Goal: Task Accomplishment & Management: Complete application form

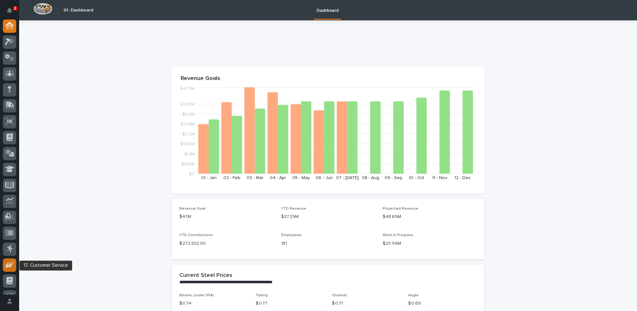
click at [13, 263] on icon at bounding box center [11, 263] width 6 height 4
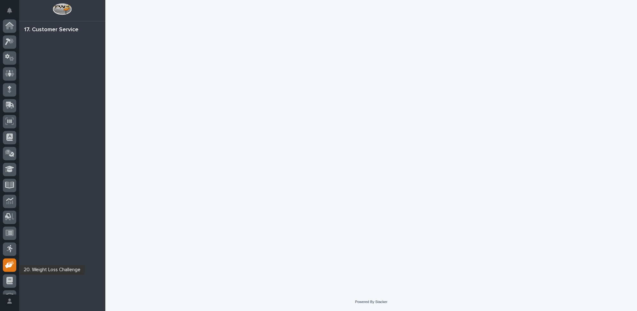
scroll to position [27, 0]
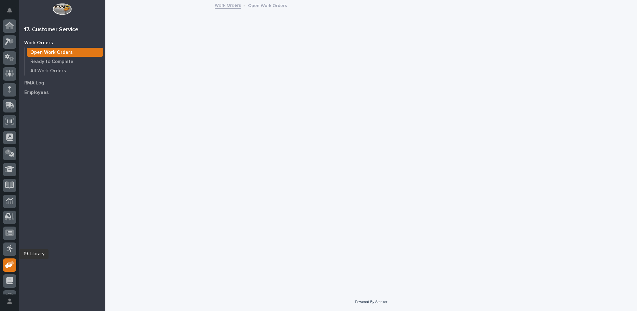
scroll to position [27, 0]
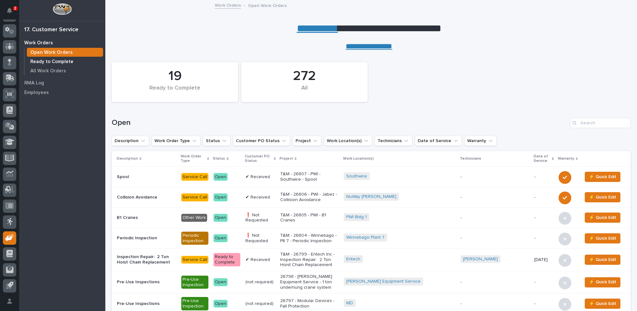
click at [52, 60] on p "Ready to Complete" at bounding box center [51, 62] width 43 height 6
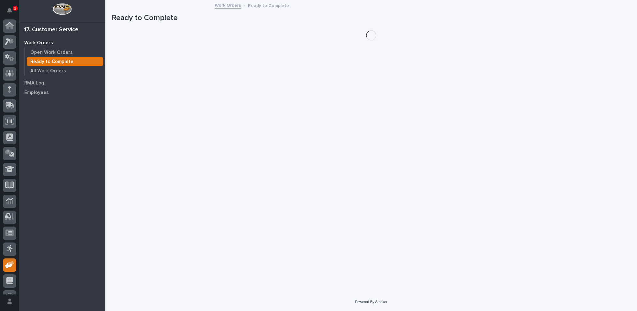
scroll to position [27, 0]
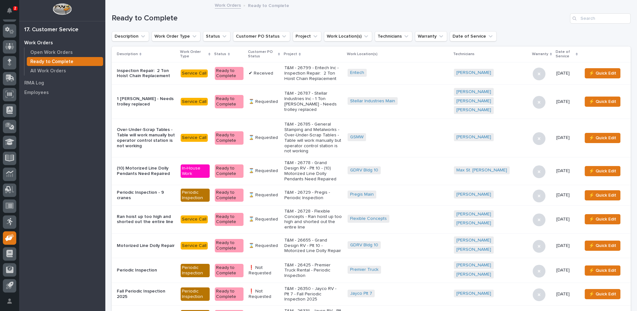
click at [280, 53] on icon at bounding box center [279, 54] width 2 height 3
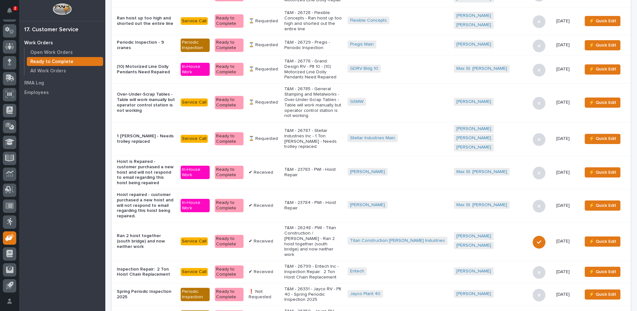
scroll to position [232, 0]
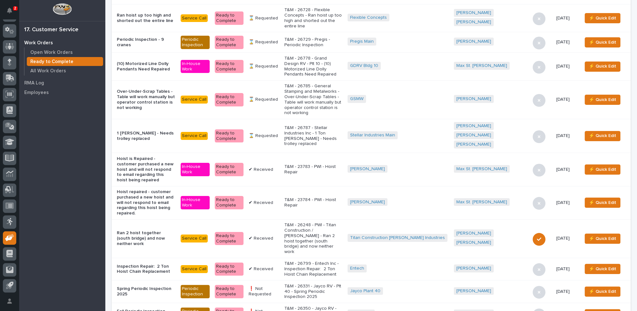
click at [342, 261] on p "T&M - 26799 - Entech Inc - Inspection Repair: 2 Ton Hoist Chain Replacement" at bounding box center [313, 269] width 58 height 16
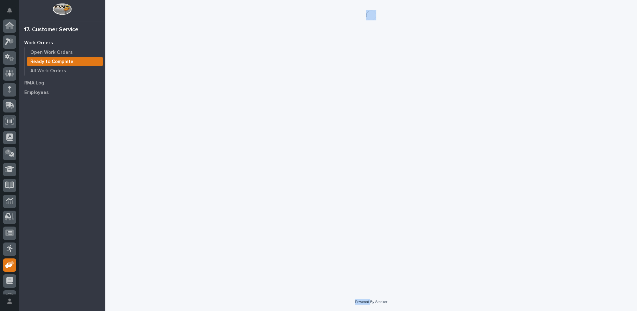
scroll to position [27, 0]
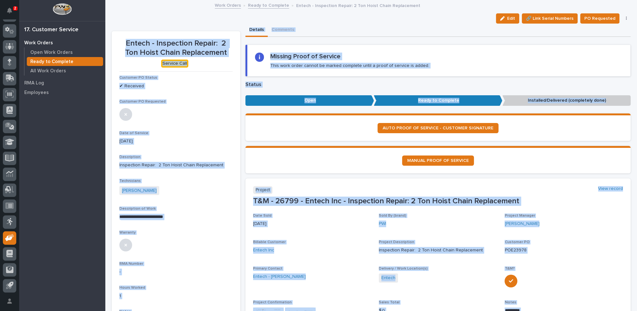
click at [313, 166] on section "MANUAL PROOF OF SERVICE" at bounding box center [437, 159] width 385 height 27
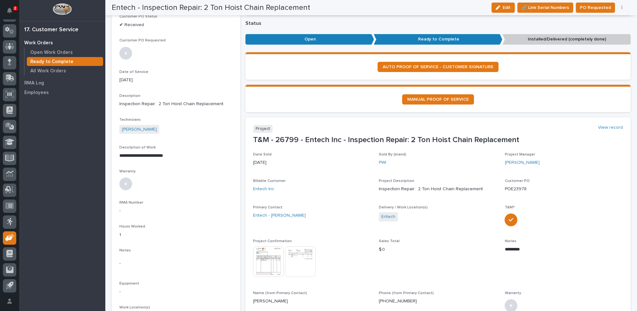
scroll to position [0, 0]
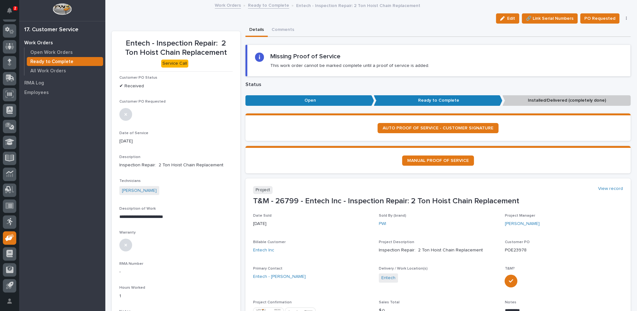
click at [626, 19] on icon "button" at bounding box center [626, 19] width 1 height 4
click at [604, 54] on span "Regenerate PDF" at bounding box center [607, 52] width 34 height 8
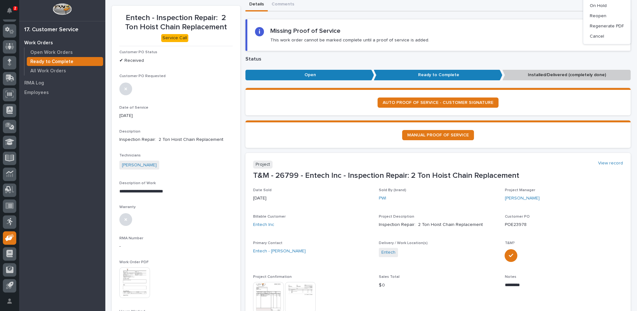
scroll to position [87, 0]
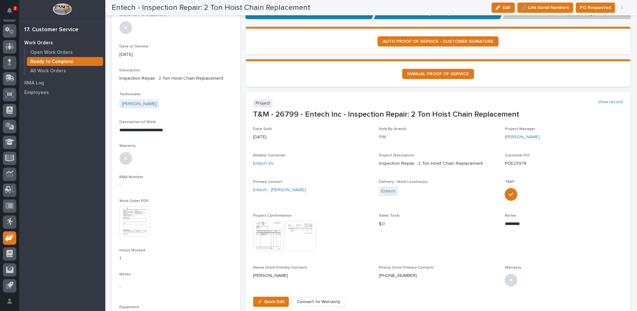
click at [135, 208] on img at bounding box center [134, 221] width 31 height 31
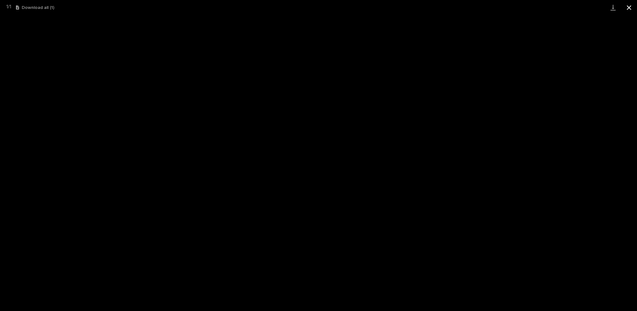
click at [626, 8] on button "Close gallery" at bounding box center [629, 7] width 16 height 15
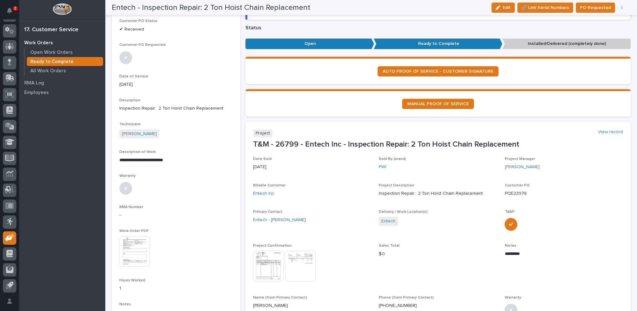
scroll to position [0, 0]
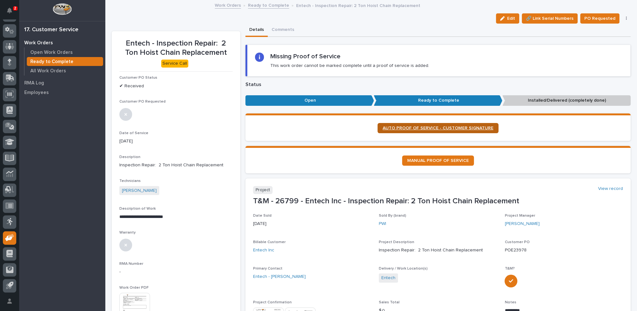
click at [419, 126] on span "AUTO PROOF OF SERVICE - CUSTOMER SIGNATURE" at bounding box center [438, 128] width 111 height 4
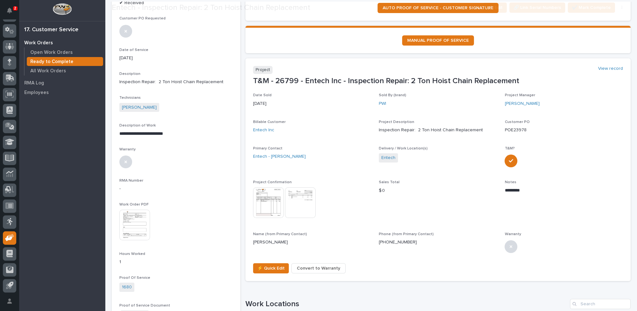
scroll to position [87, 0]
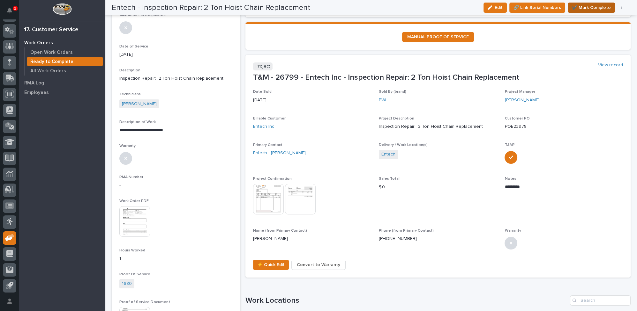
click at [584, 8] on span "✔️ Mark Complete" at bounding box center [591, 8] width 39 height 8
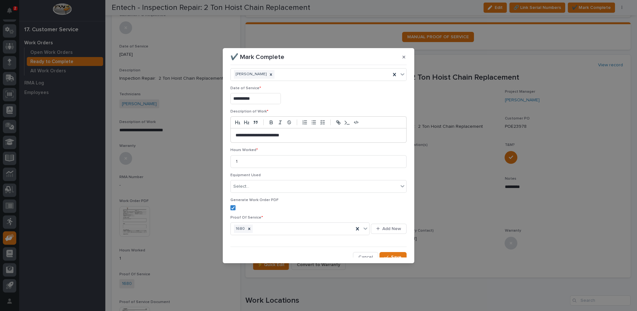
scroll to position [15, 0]
click at [394, 249] on button "Save" at bounding box center [392, 254] width 27 height 10
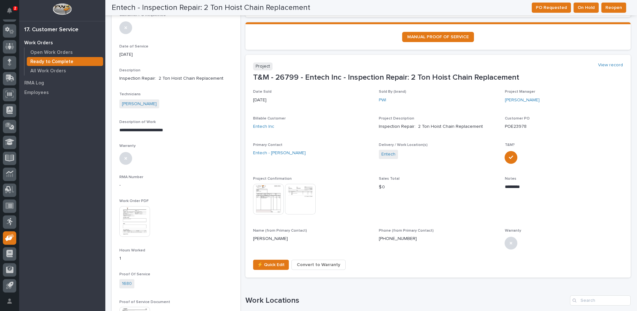
scroll to position [0, 0]
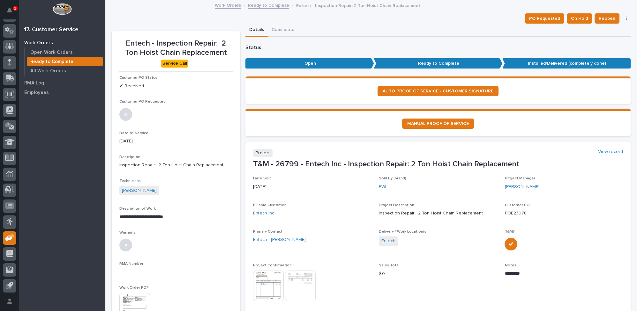
click at [263, 7] on link "Ready to Complete" at bounding box center [268, 4] width 41 height 7
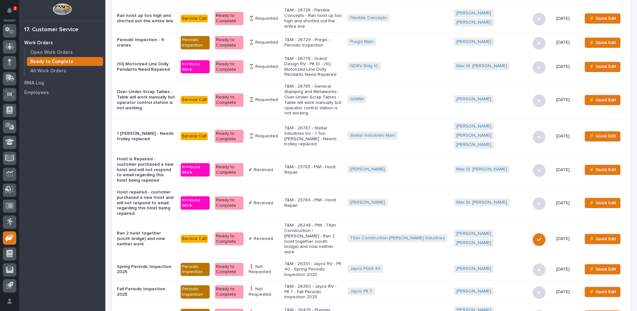
scroll to position [232, 0]
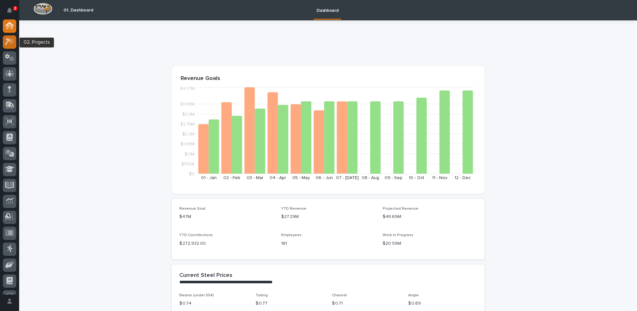
click at [8, 43] on icon at bounding box center [9, 41] width 9 height 7
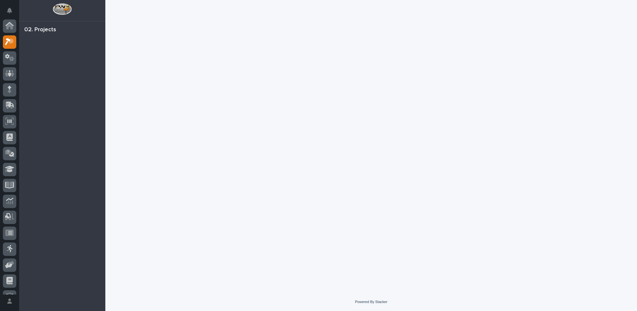
scroll to position [16, 0]
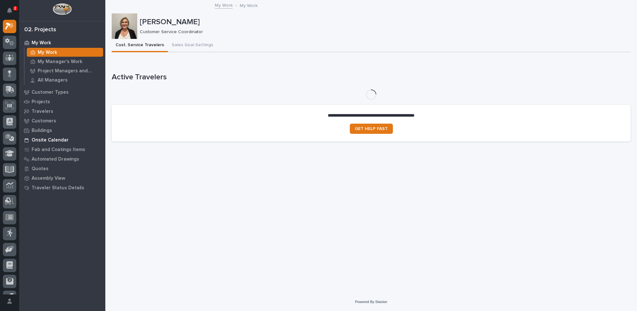
click at [58, 140] on p "Onsite Calendar" at bounding box center [50, 141] width 37 height 6
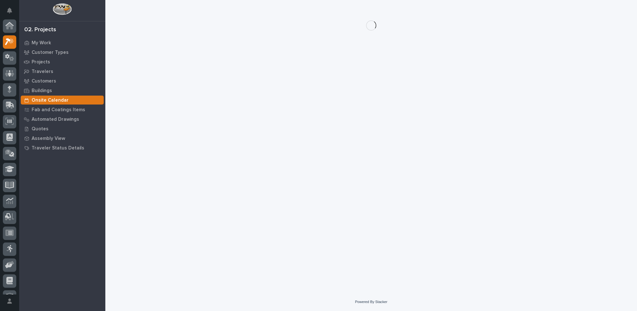
scroll to position [16, 0]
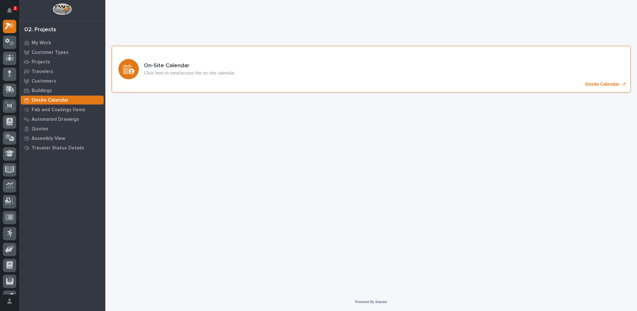
click at [597, 83] on p "Onsite Calendar" at bounding box center [602, 84] width 34 height 5
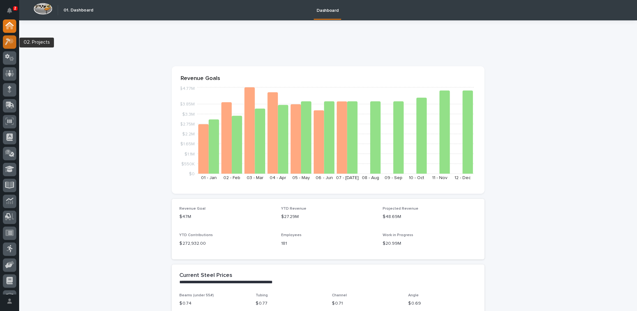
click at [11, 42] on icon at bounding box center [11, 41] width 5 height 6
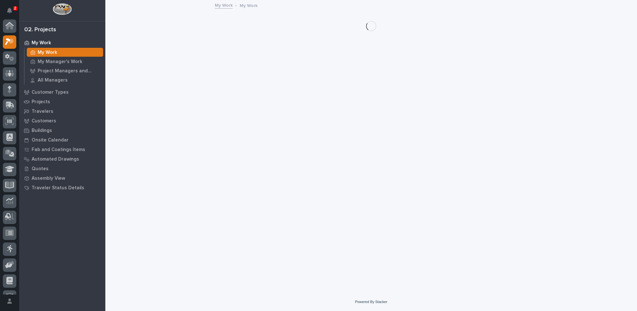
scroll to position [16, 0]
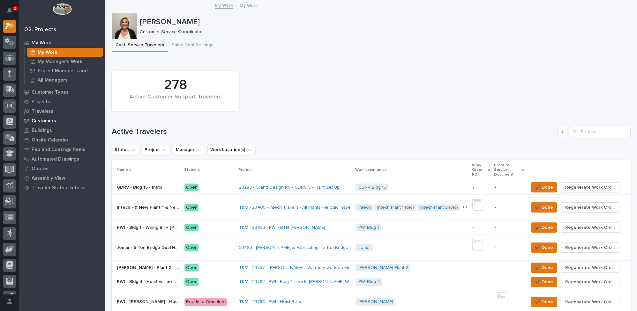
click at [51, 123] on p "Customers" at bounding box center [44, 121] width 25 height 6
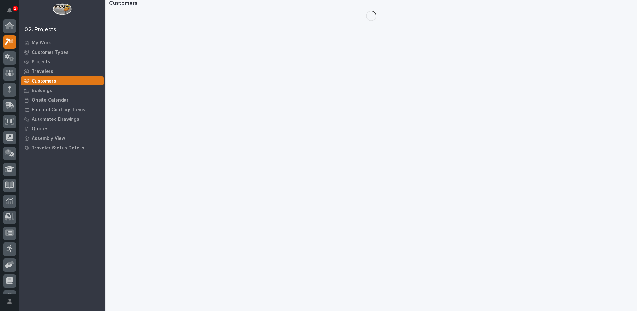
scroll to position [16, 0]
